Goal: Task Accomplishment & Management: Manage account settings

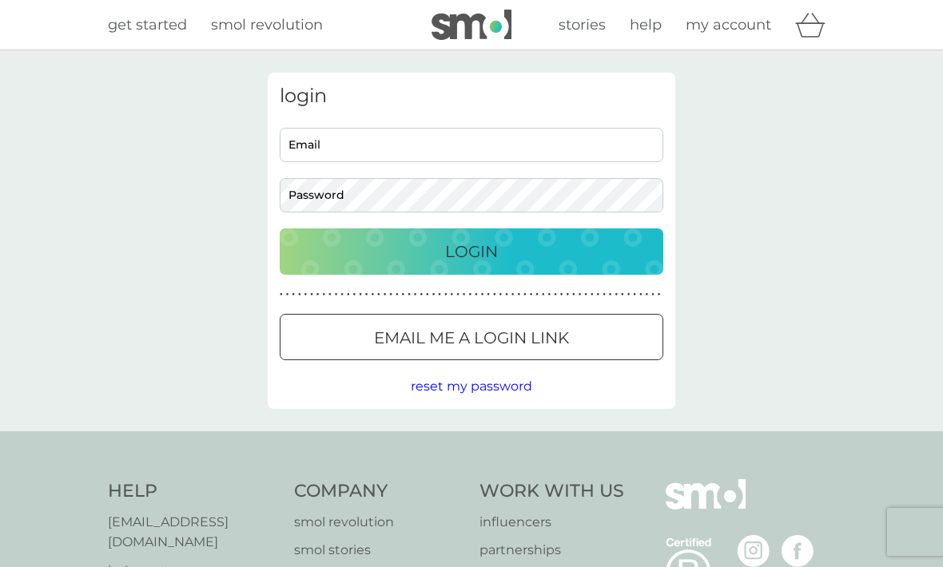
click at [336, 147] on input "Email" at bounding box center [472, 145] width 384 height 34
type input "tandy287@hotmail.com"
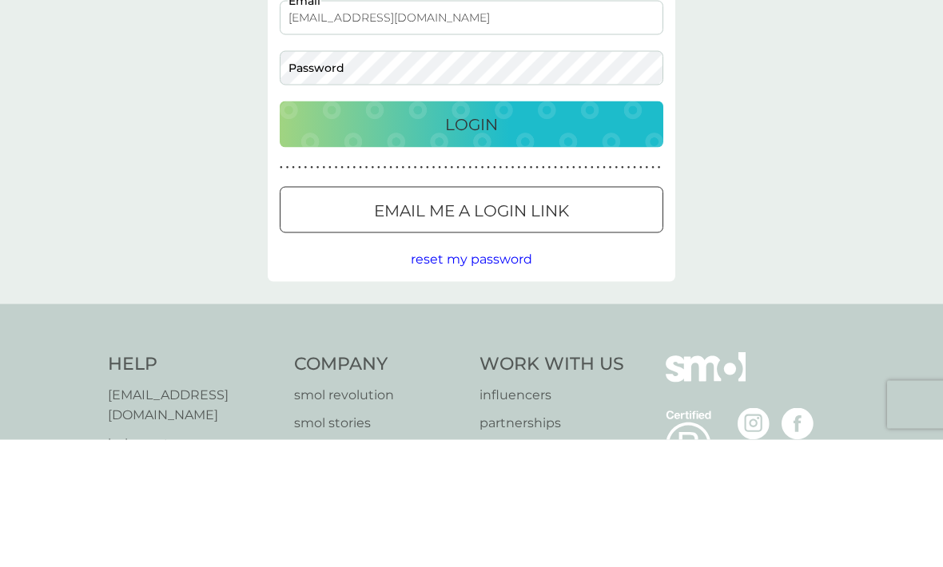
click at [525, 325] on p "Email me a login link" at bounding box center [471, 338] width 195 height 26
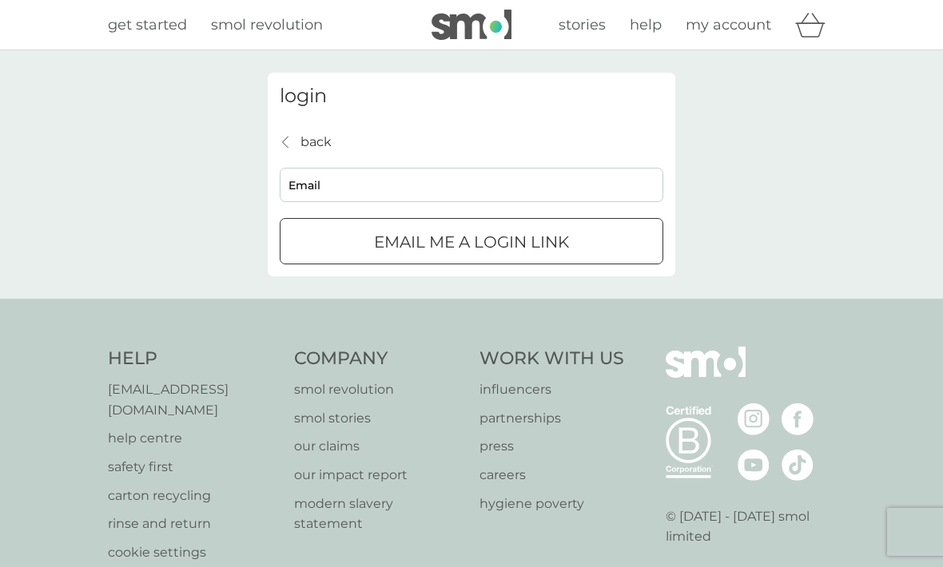
click at [353, 186] on input "Email" at bounding box center [472, 185] width 384 height 34
type input "tandy287@hotmail.com"
click at [516, 235] on p "Email me a login link" at bounding box center [471, 242] width 195 height 26
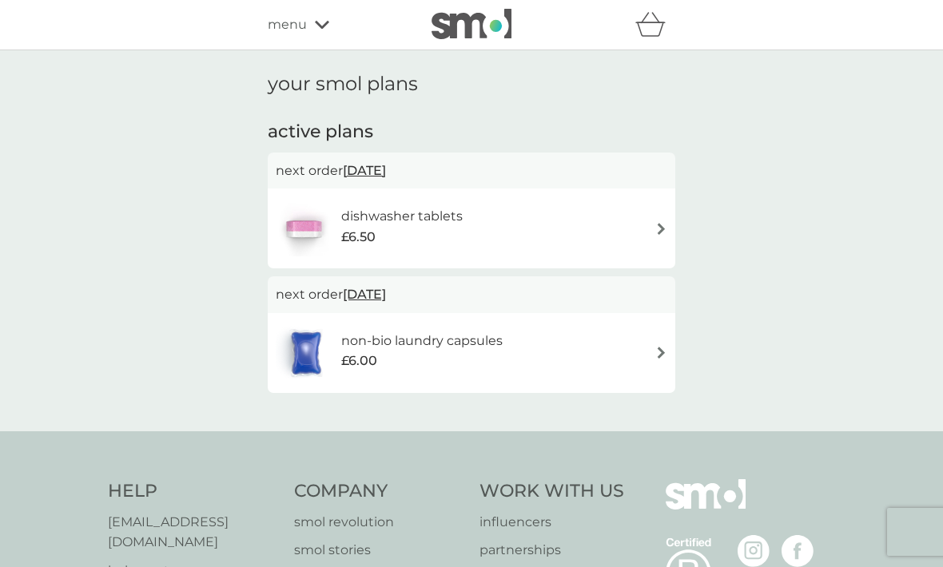
click at [524, 205] on div "dishwasher tablets £6.50" at bounding box center [472, 229] width 392 height 56
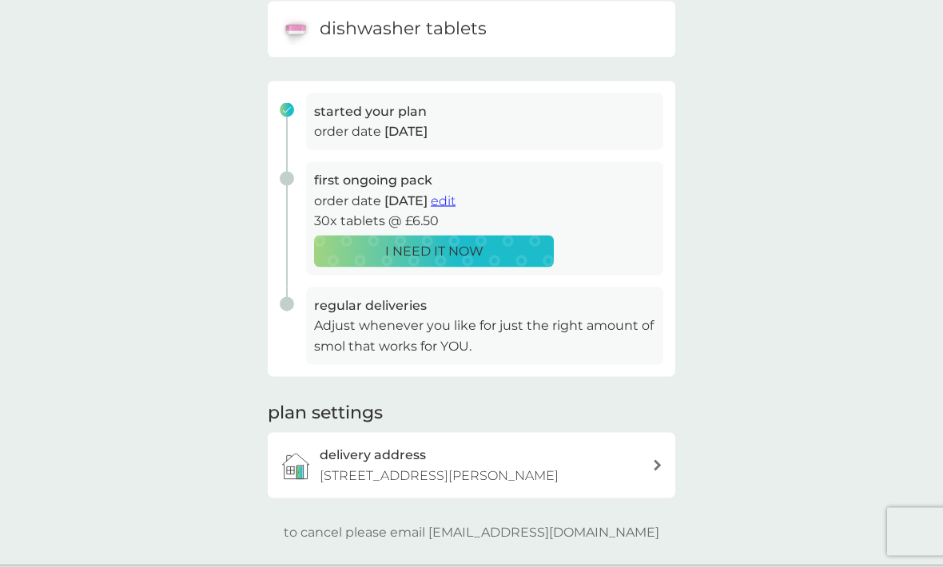
scroll to position [168, 0]
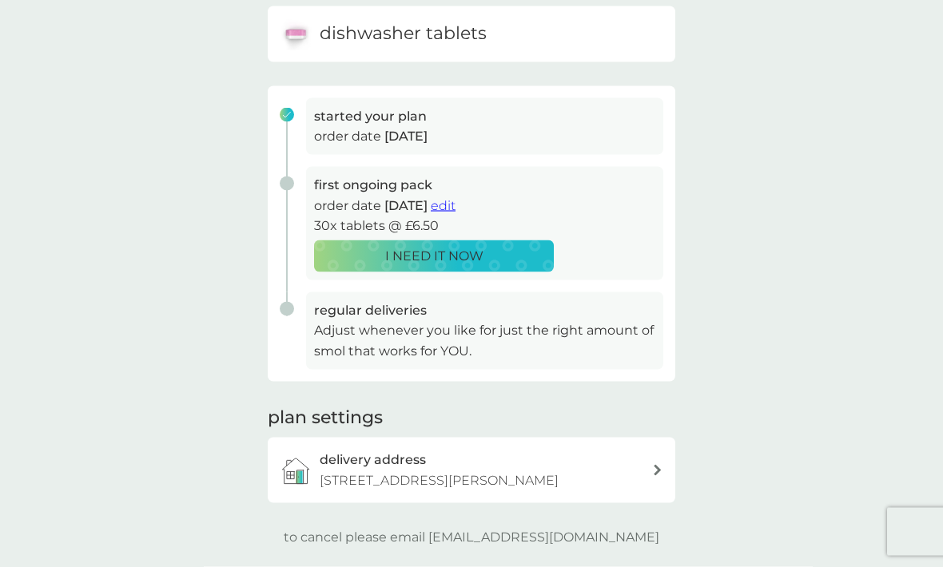
click at [456, 198] on span "edit" at bounding box center [443, 205] width 25 height 15
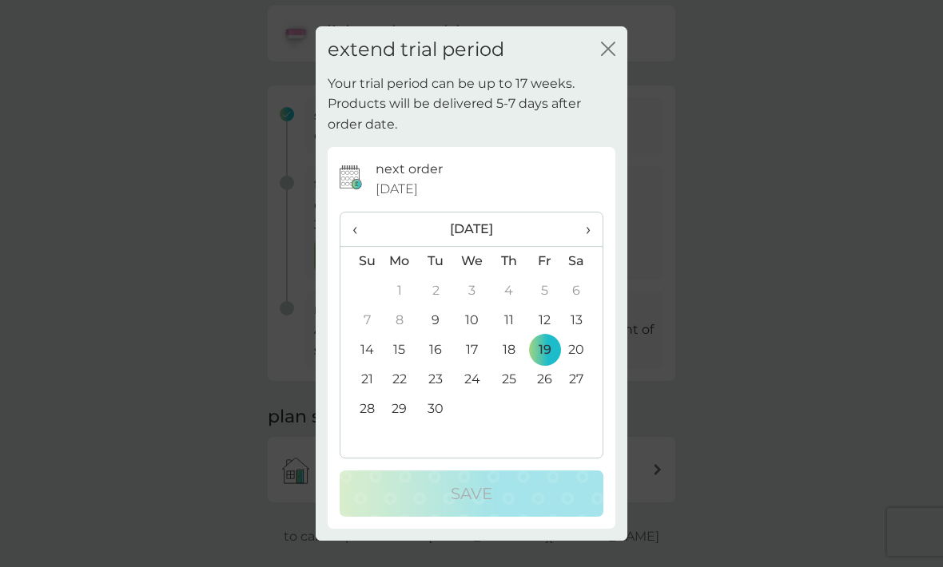
click at [607, 56] on icon "close" at bounding box center [608, 49] width 14 height 14
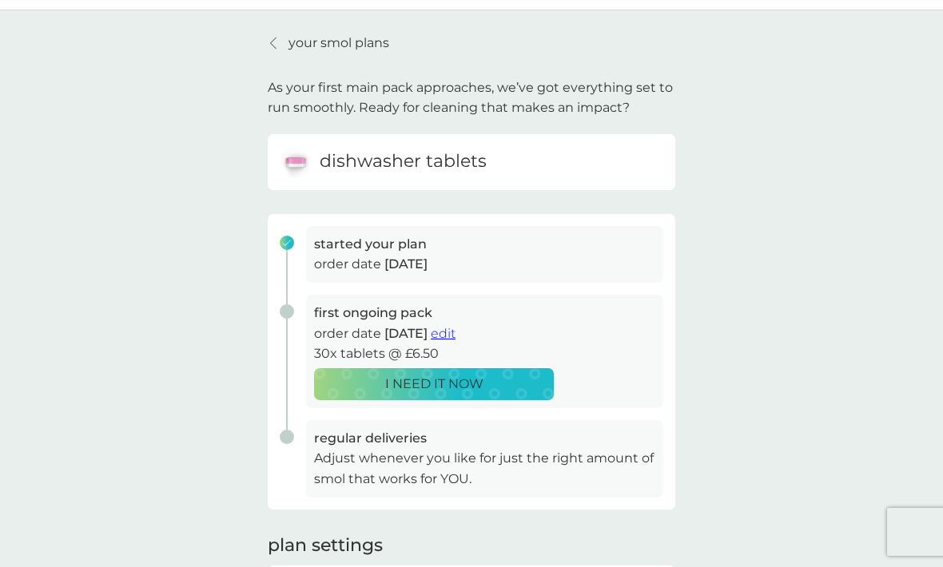
scroll to position [0, 0]
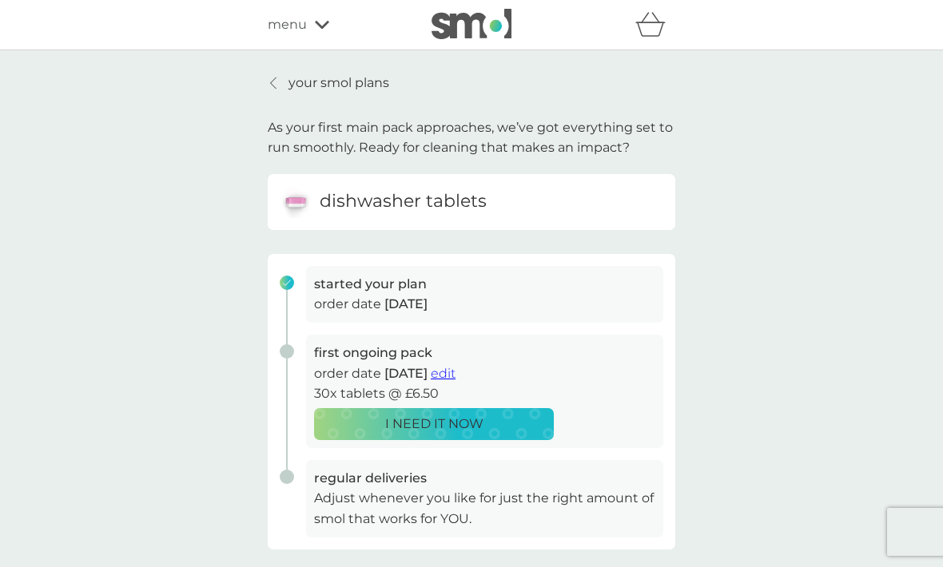
click at [269, 83] on link "your smol plans" at bounding box center [328, 83] width 121 height 21
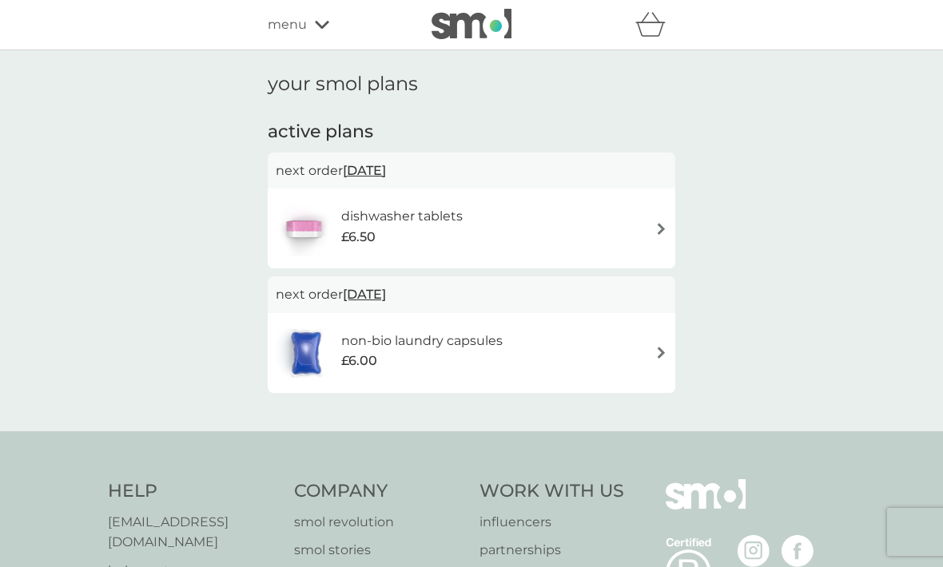
click at [443, 352] on div "£6.00" at bounding box center [421, 361] width 161 height 21
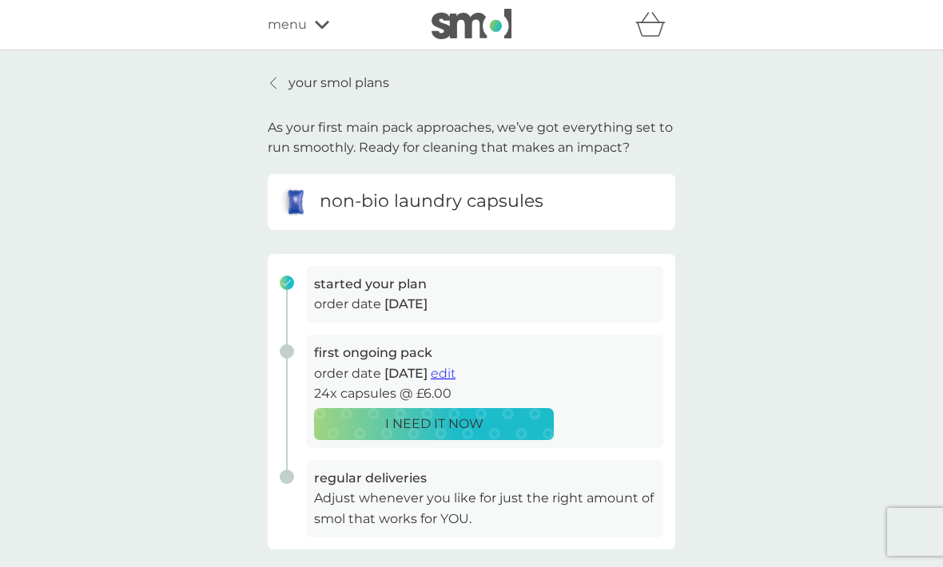
click at [456, 366] on span "edit" at bounding box center [443, 373] width 25 height 15
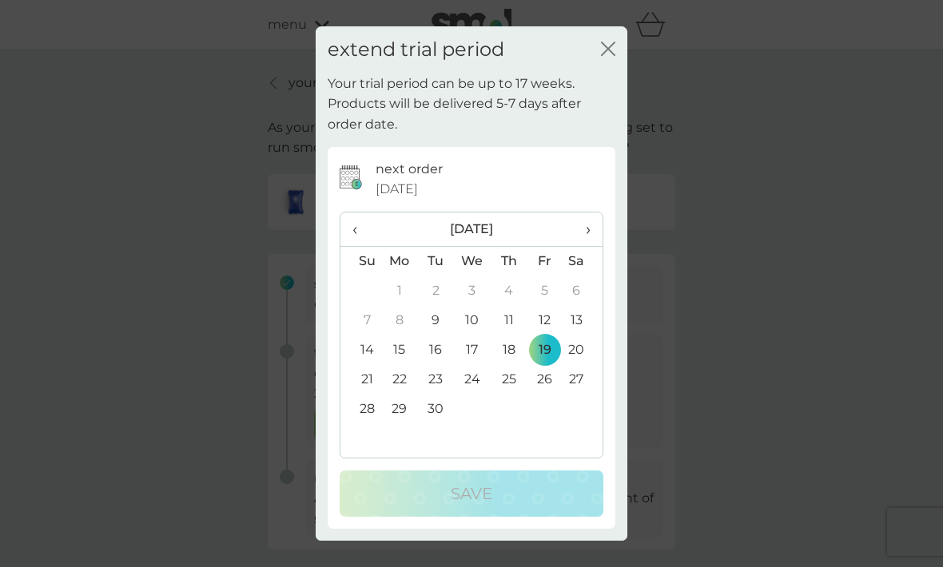
click at [602, 69] on div "extend trial period close" at bounding box center [472, 49] width 312 height 47
click at [607, 51] on icon "close" at bounding box center [605, 48] width 6 height 13
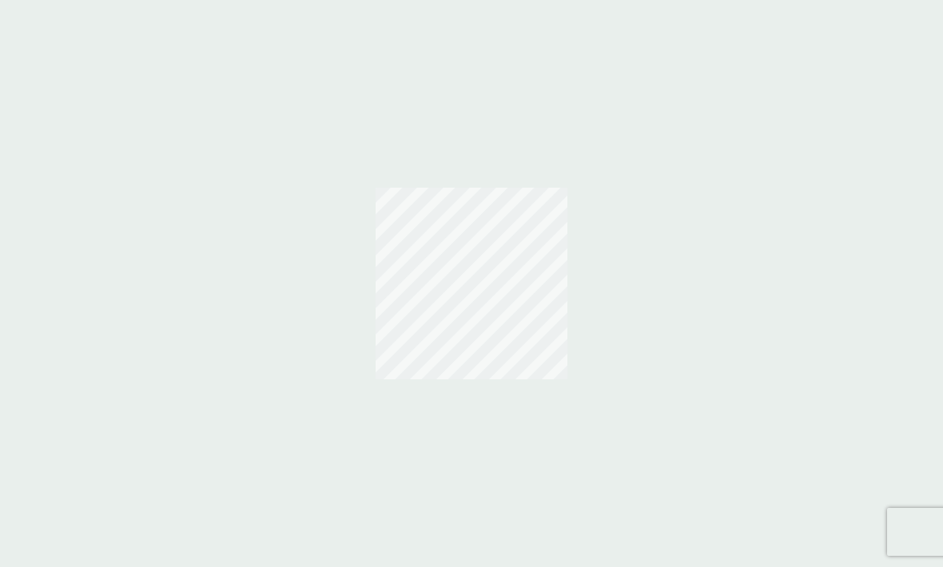
scroll to position [53, 0]
